Goal: Task Accomplishment & Management: Complete application form

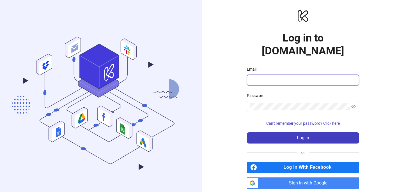
click at [263, 77] on input "Email" at bounding box center [302, 80] width 104 height 7
type input "*"
type input "**********"
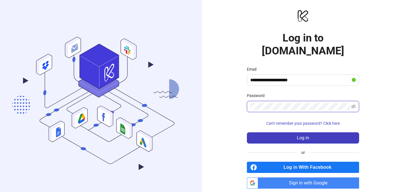
click at [247, 132] on button "Log in" at bounding box center [303, 137] width 112 height 11
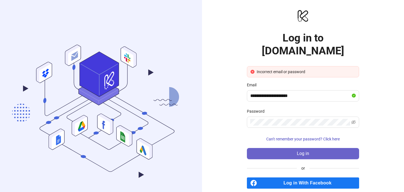
click at [300, 151] on span "Log in" at bounding box center [303, 153] width 12 height 5
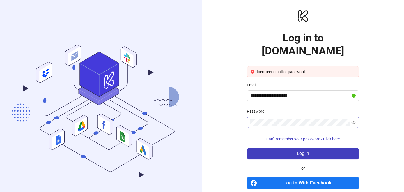
click at [353, 119] on span at bounding box center [353, 122] width 4 height 7
click at [353, 120] on icon "eye-invisible" at bounding box center [353, 122] width 4 height 4
click at [238, 105] on div "**********" at bounding box center [303, 106] width 202 height 213
click at [247, 148] on button "Log in" at bounding box center [303, 153] width 112 height 11
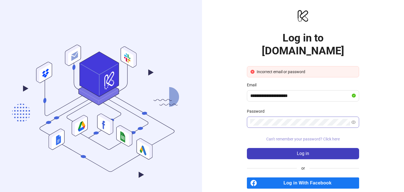
click at [289, 137] on span "Can't remember your password? Click here" at bounding box center [302, 139] width 73 height 4
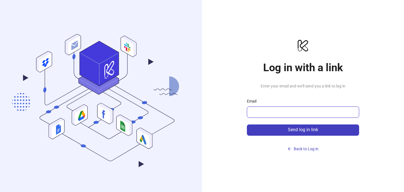
click at [277, 113] on input "Email" at bounding box center [302, 112] width 104 height 7
type input "**********"
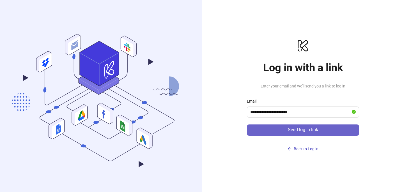
click at [296, 126] on button "Send log in link" at bounding box center [303, 130] width 112 height 11
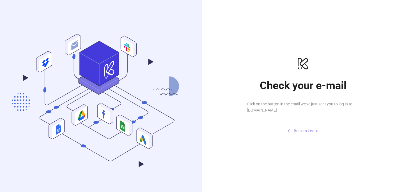
click at [310, 132] on span "Back to Log in" at bounding box center [306, 131] width 25 height 4
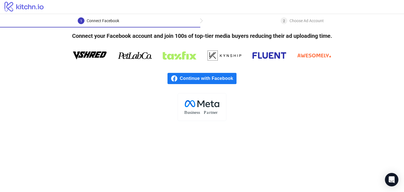
click at [191, 82] on span "Continue with Facebook" at bounding box center [208, 78] width 57 height 11
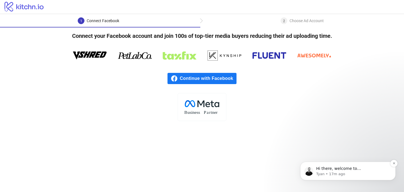
click at [340, 169] on p "Hi there, welcome to Kitchn.io. I'll reach out via e-mail separately, but just …" at bounding box center [352, 169] width 72 height 6
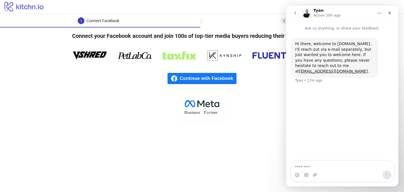
click at [291, 14] on button "go back" at bounding box center [295, 13] width 11 height 11
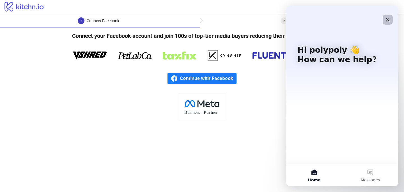
click at [387, 17] on icon "Close" at bounding box center [387, 19] width 4 height 4
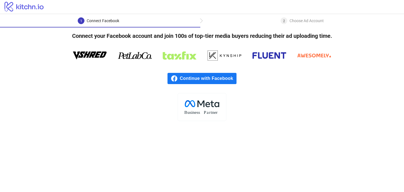
click at [204, 72] on div "Continue with Facebook" at bounding box center [202, 78] width 404 height 29
click at [204, 77] on span "Continue with Facebook" at bounding box center [208, 78] width 57 height 11
click at [210, 129] on main "1 Connect Facebook 2 Choose Ad Account Connect your Facebook account and join 1…" at bounding box center [202, 103] width 404 height 178
click at [210, 112] on tspan "r" at bounding box center [210, 112] width 2 height 5
click at [217, 78] on span "Continue with Facebook" at bounding box center [208, 78] width 57 height 11
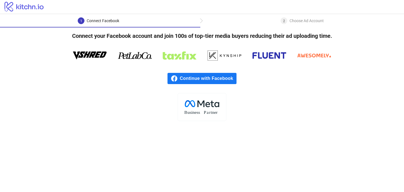
click at [213, 79] on span "Continue with Facebook" at bounding box center [208, 78] width 57 height 11
click at [303, 19] on div "Choose Ad Account" at bounding box center [306, 20] width 34 height 7
click at [302, 19] on div "Choose Ad Account" at bounding box center [306, 20] width 34 height 7
click at [302, 50] on icon at bounding box center [314, 55] width 34 height 17
drag, startPoint x: 302, startPoint y: 56, endPoint x: 272, endPoint y: 56, distance: 30.3
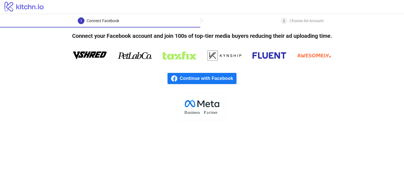
click at [302, 56] on icon at bounding box center [314, 55] width 34 height 17
click at [188, 58] on icon at bounding box center [180, 55] width 34 height 17
drag, startPoint x: 203, startPoint y: 112, endPoint x: 198, endPoint y: 112, distance: 4.8
click at [203, 112] on rect at bounding box center [202, 107] width 49 height 28
click at [197, 112] on tspan "usiness" at bounding box center [193, 112] width 13 height 5
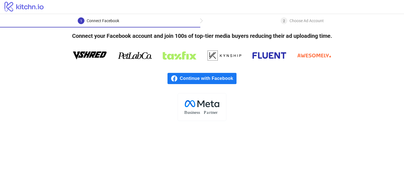
click at [182, 85] on div "Continue with Facebook" at bounding box center [202, 78] width 404 height 29
click at [177, 76] on icon at bounding box center [174, 78] width 7 height 7
